Goal: Check status: Check status

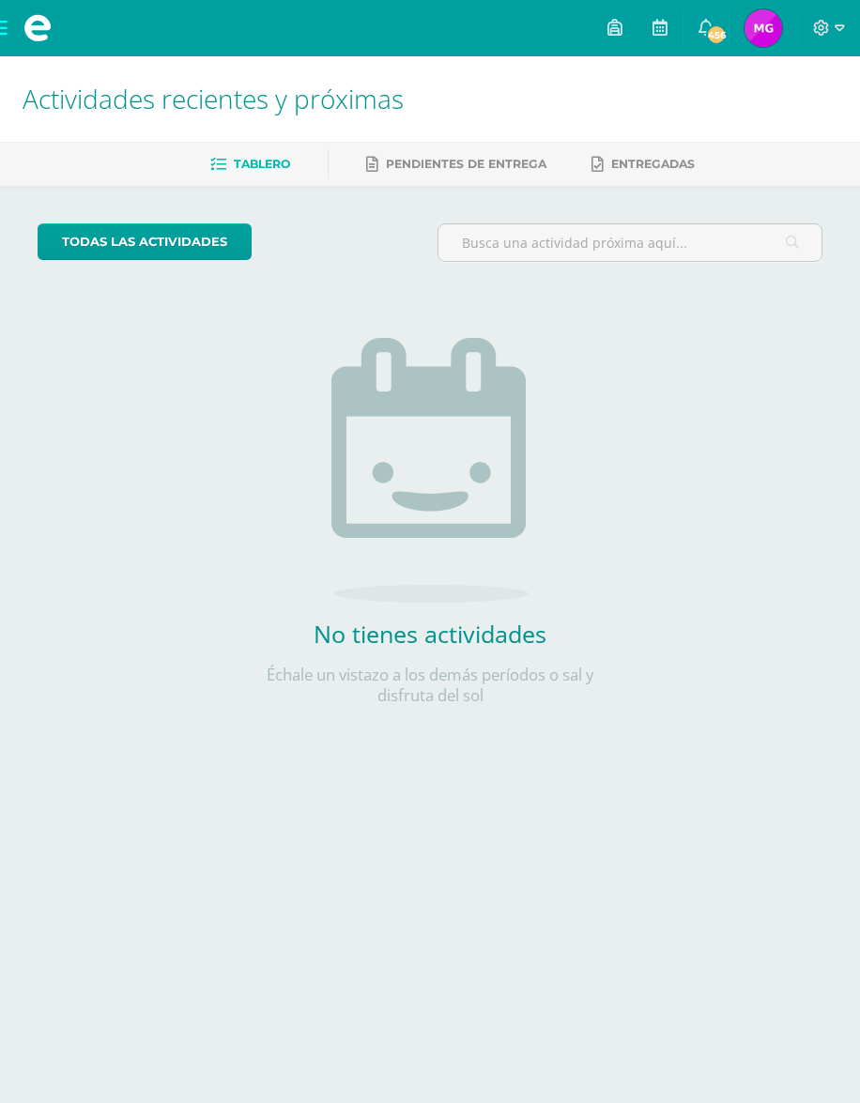
click at [740, 32] on link "[PERSON_NAME] Mi Perfil" at bounding box center [764, 28] width 68 height 56
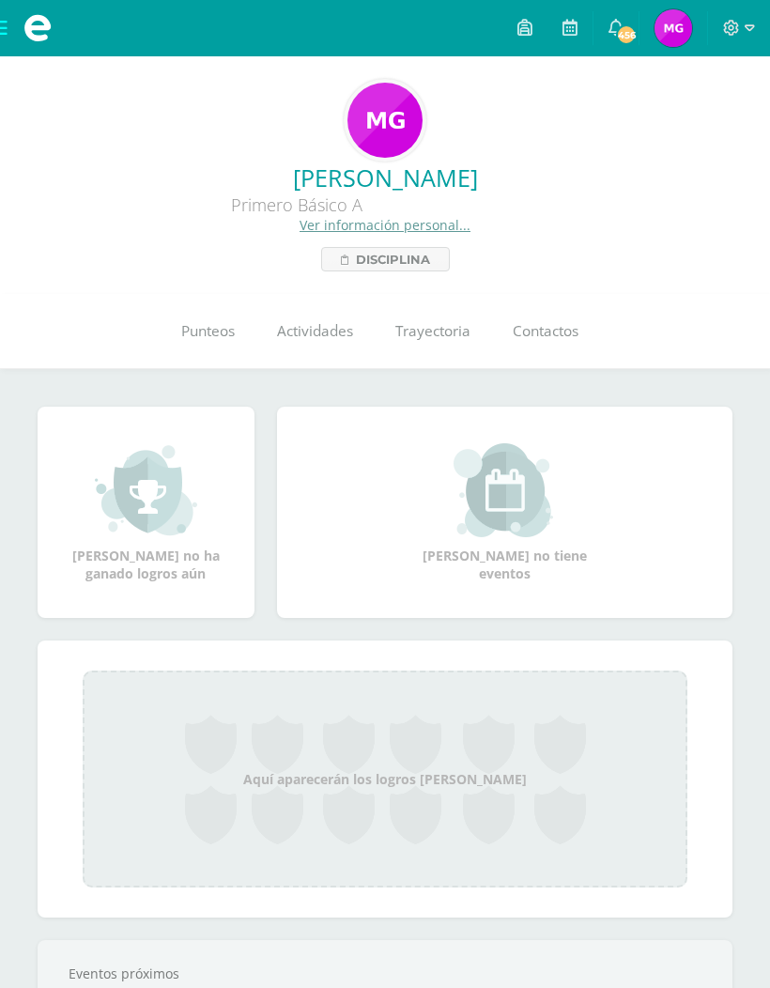
click at [191, 331] on span "Punteos" at bounding box center [208, 331] width 54 height 20
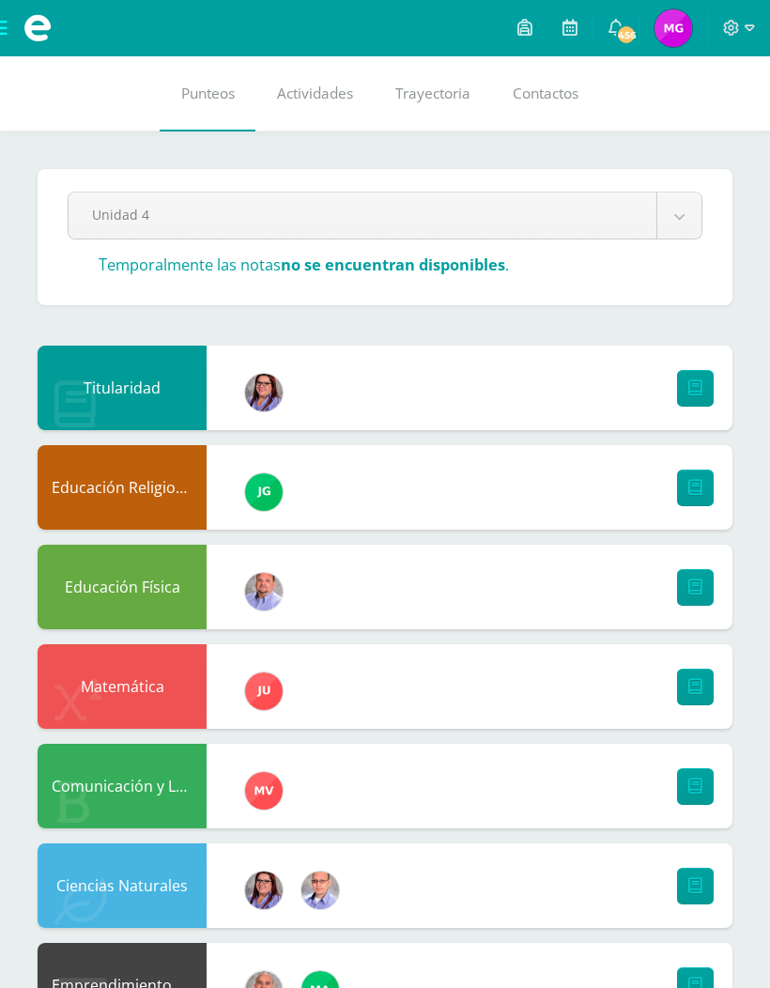
click at [163, 395] on div "Titularidad" at bounding box center [122, 388] width 169 height 85
click at [100, 469] on div "Educación Religiosa Escolar" at bounding box center [122, 487] width 169 height 85
click at [712, 481] on link at bounding box center [695, 488] width 37 height 37
click at [704, 485] on link at bounding box center [695, 488] width 37 height 37
click at [669, 212] on body "Mis cursos Archivos Cerrar panel Ciencias Naturales Primero Básico "A" Ciencias…" at bounding box center [385, 930] width 770 height 1861
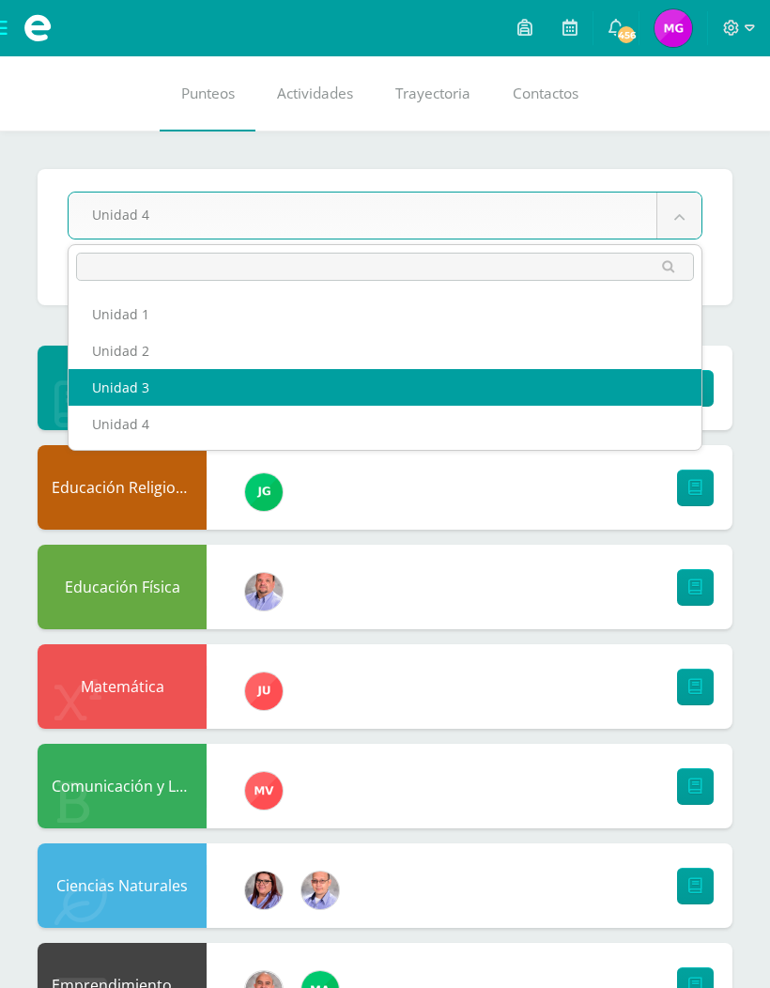
select select "Unidad 3"
